Goal: Task Accomplishment & Management: Manage account settings

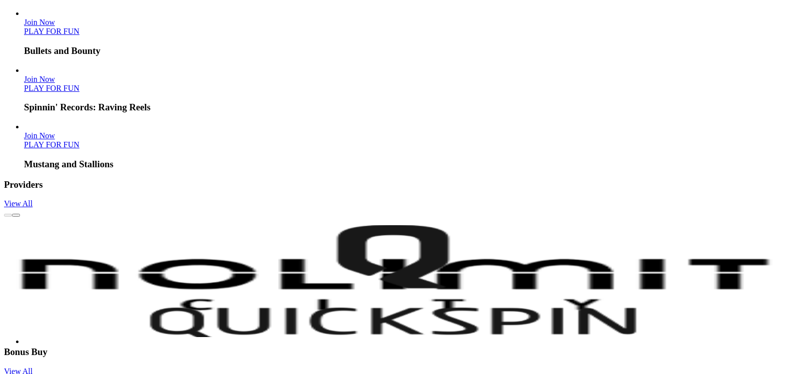
scroll to position [1426, 0]
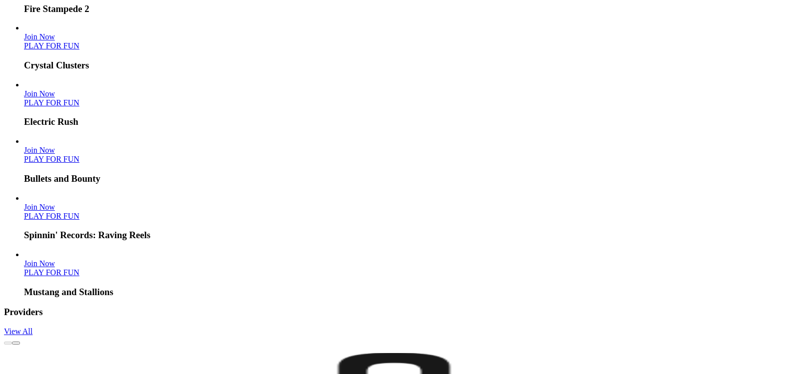
type input "**********"
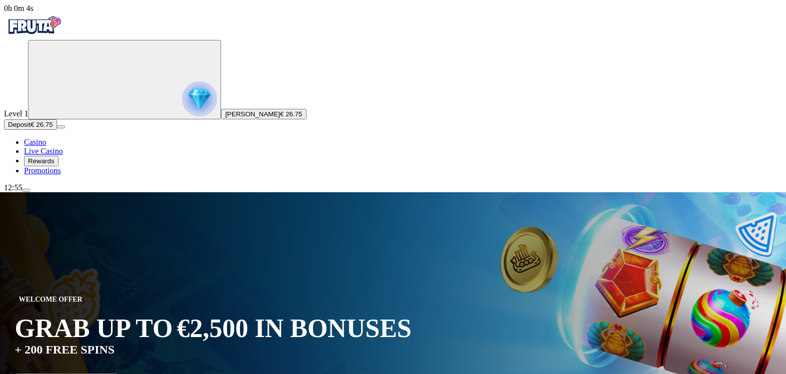
click at [26, 190] on span "menu icon" at bounding box center [26, 190] width 0 height 0
